Goal: Transaction & Acquisition: Purchase product/service

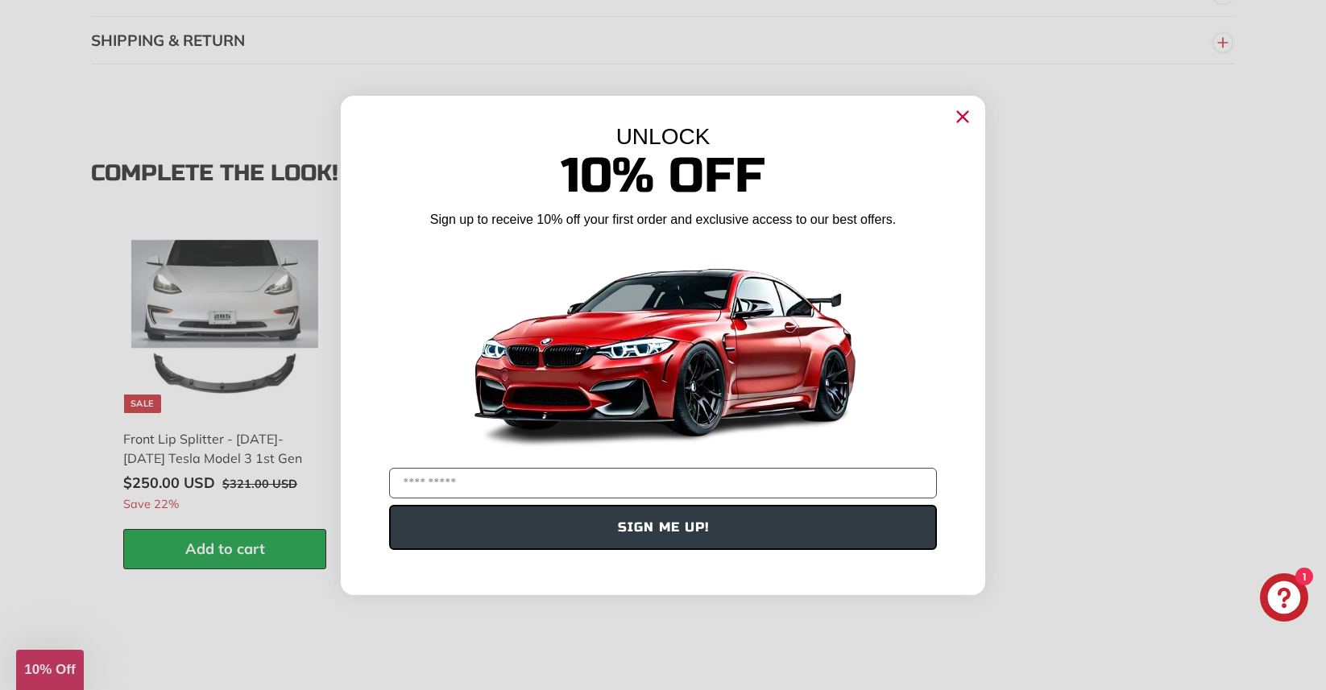
scroll to position [2071, 0]
